Goal: Information Seeking & Learning: Learn about a topic

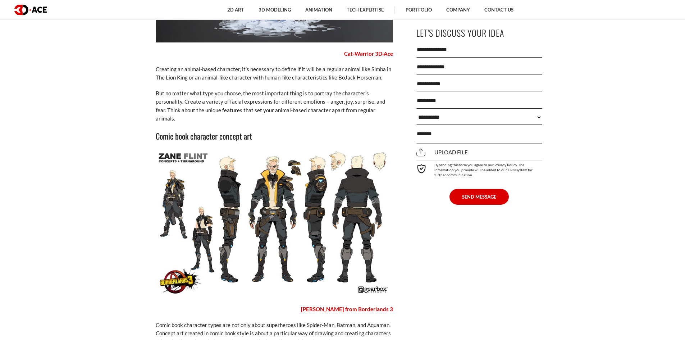
scroll to position [2189, 0]
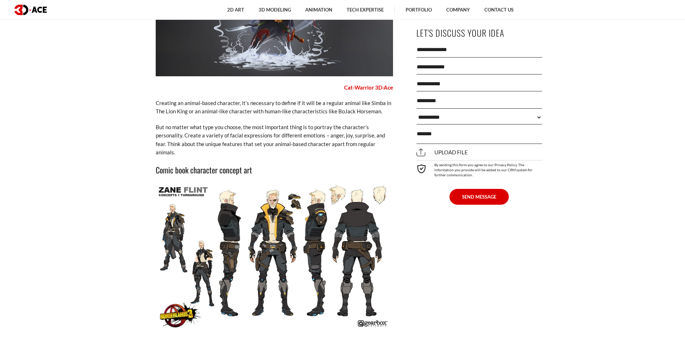
click at [267, 300] on img at bounding box center [274, 257] width 237 height 148
click at [269, 260] on img at bounding box center [274, 257] width 237 height 148
